Goal: Task Accomplishment & Management: Complete application form

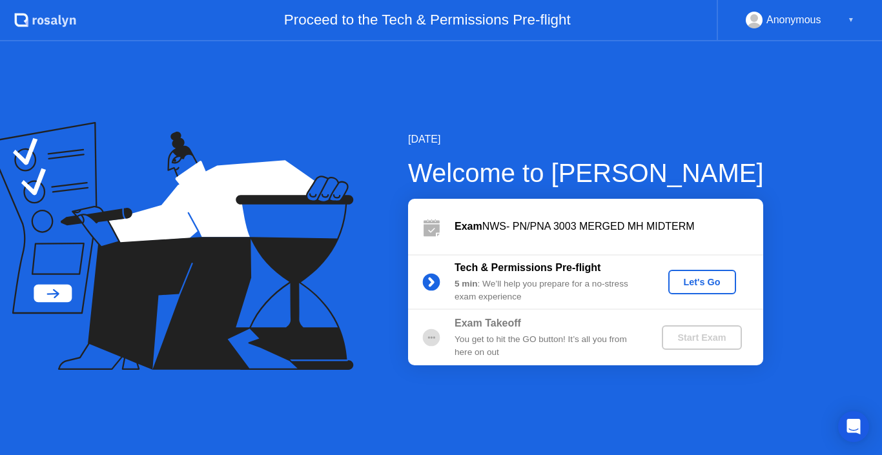
click at [708, 284] on div "Let's Go" at bounding box center [701, 282] width 57 height 10
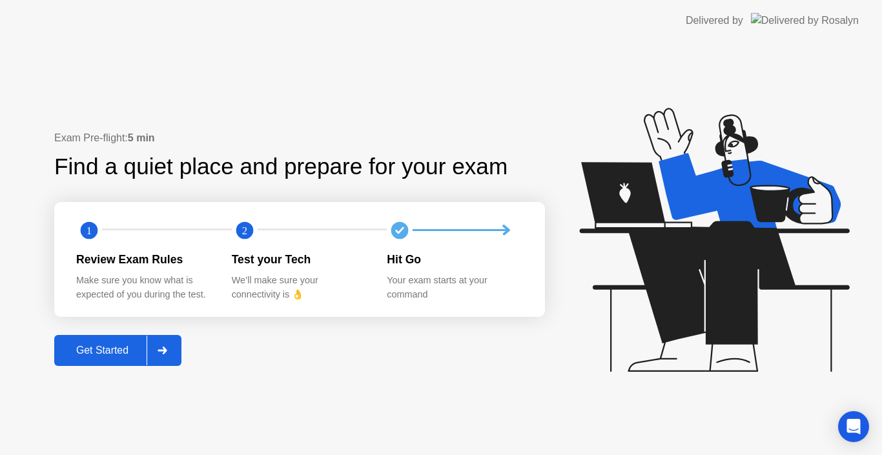
click at [76, 368] on div "Exam Pre-flight: 5 min Find a quiet place and prepare for your exam 1 2 Review …" at bounding box center [441, 248] width 882 height 414
click at [87, 360] on button "Get Started" at bounding box center [117, 350] width 127 height 31
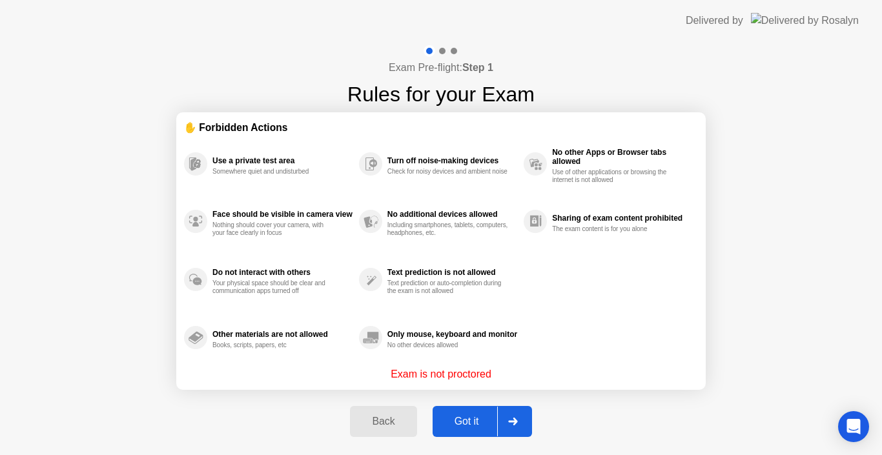
click at [480, 427] on div "Got it" at bounding box center [466, 422] width 61 height 12
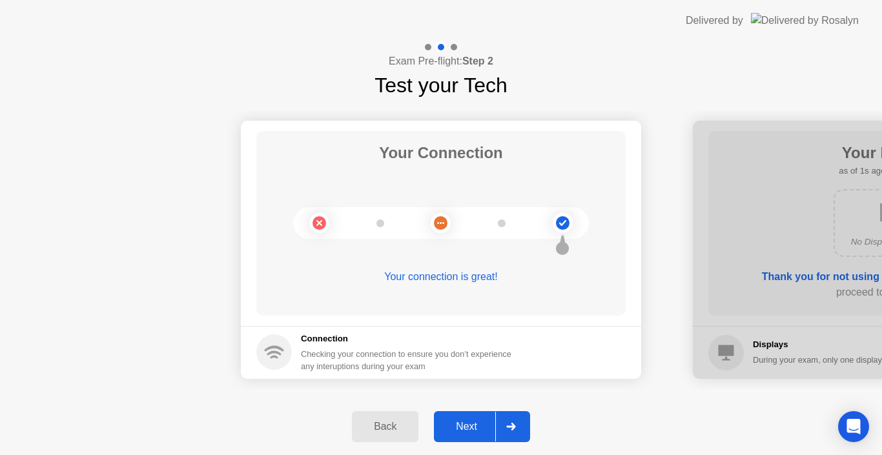
click at [502, 426] on div at bounding box center [510, 427] width 31 height 30
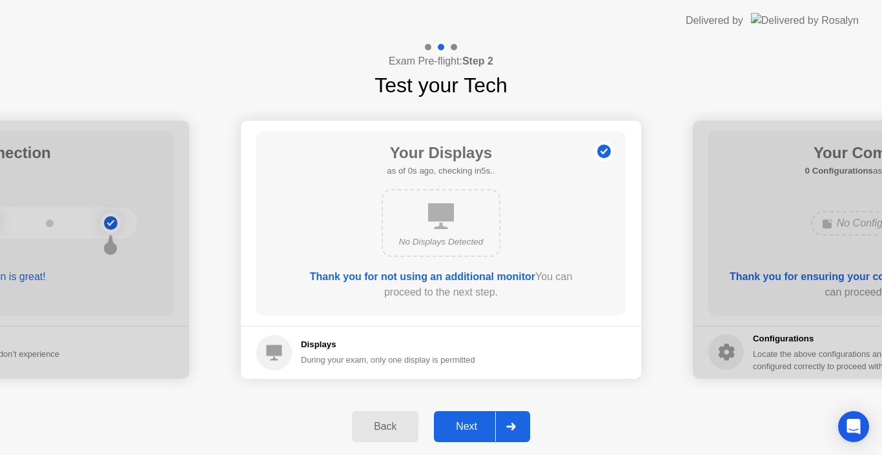
click at [502, 427] on div at bounding box center [510, 427] width 31 height 30
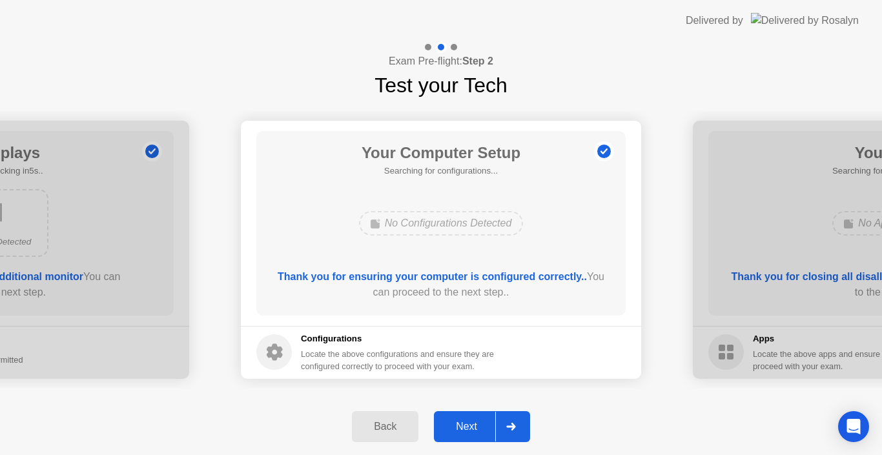
click at [502, 427] on div at bounding box center [510, 427] width 31 height 30
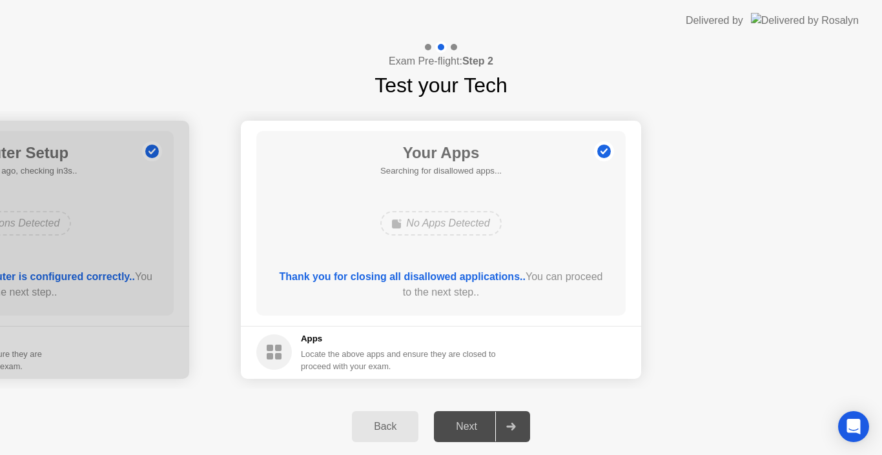
click at [502, 427] on div at bounding box center [510, 427] width 31 height 30
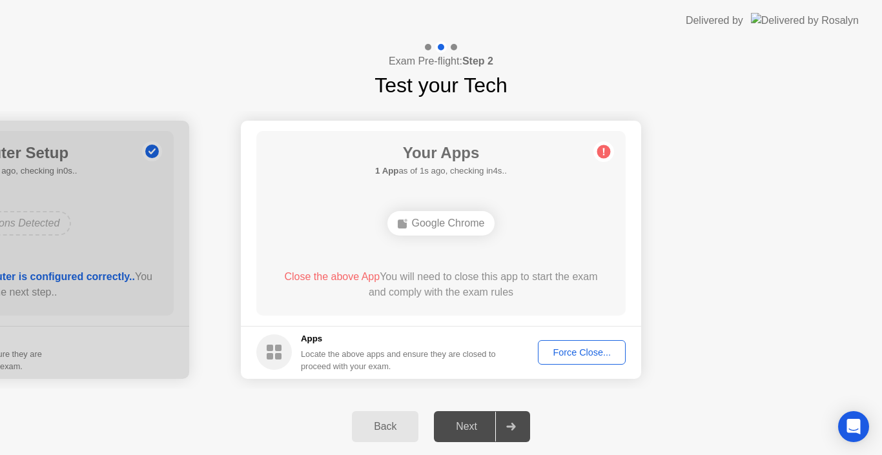
click at [580, 351] on div "Force Close..." at bounding box center [581, 352] width 79 height 10
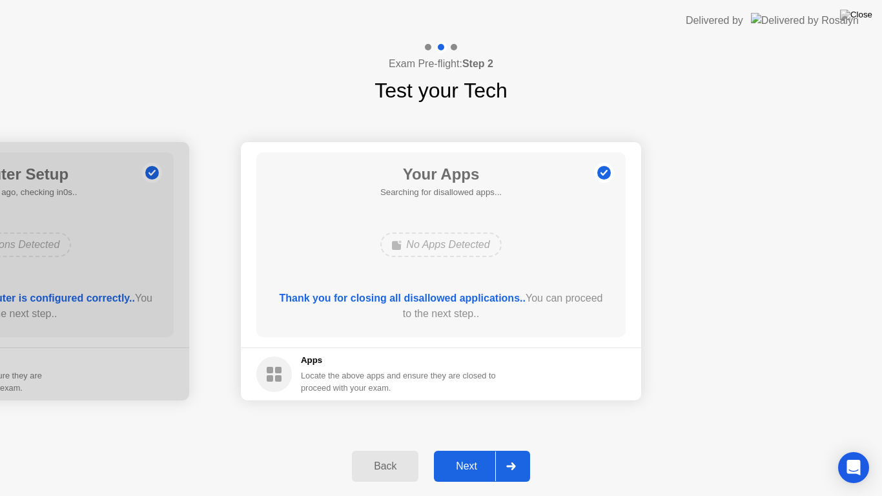
click at [468, 455] on div "Next" at bounding box center [466, 466] width 57 height 12
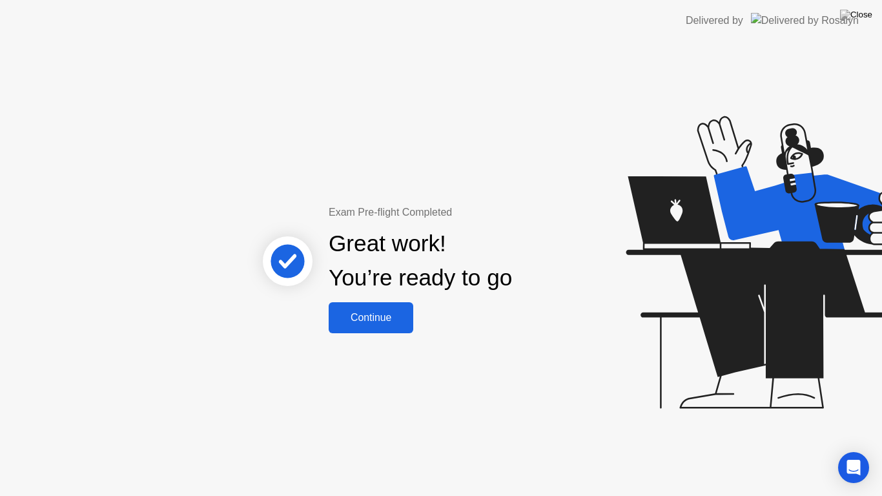
click at [361, 304] on button "Continue" at bounding box center [371, 317] width 85 height 31
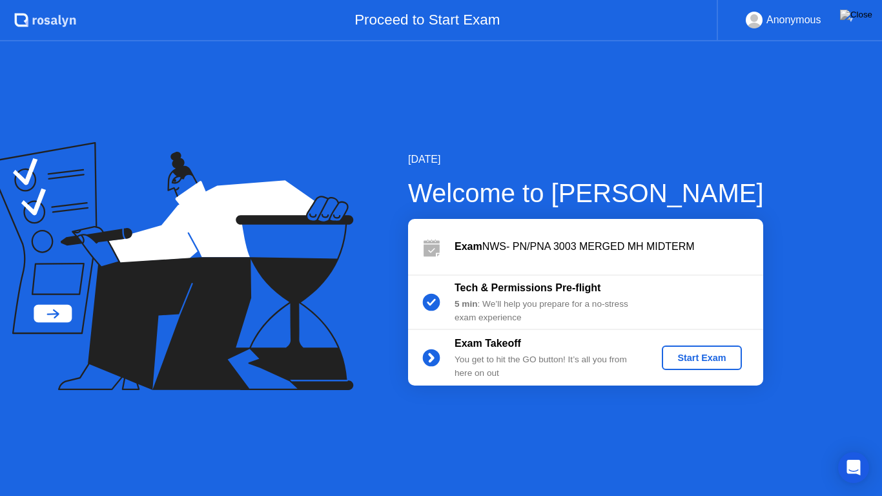
click at [699, 355] on div "Start Exam" at bounding box center [701, 358] width 69 height 10
